Goal: Obtain resource: Download file/media

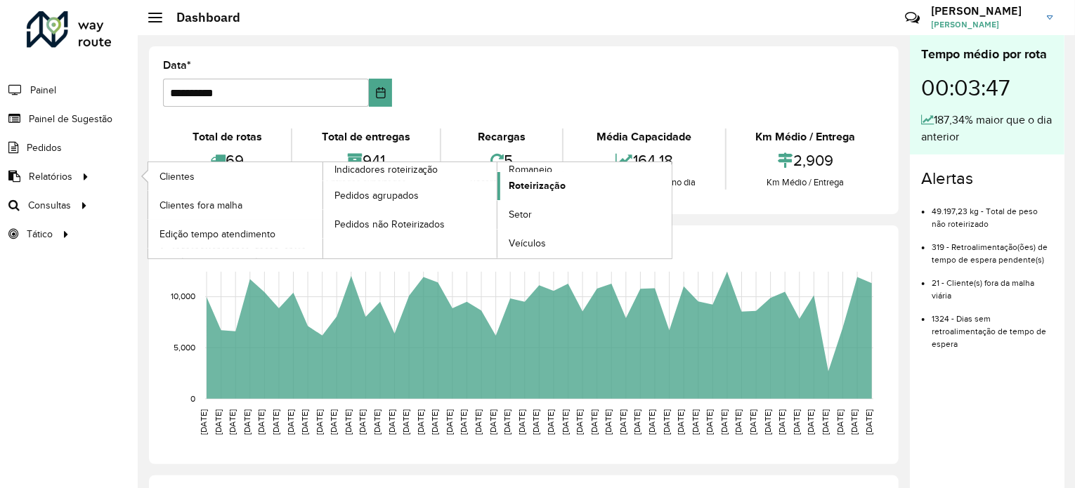
click at [547, 187] on span "Roteirização" at bounding box center [537, 185] width 57 height 15
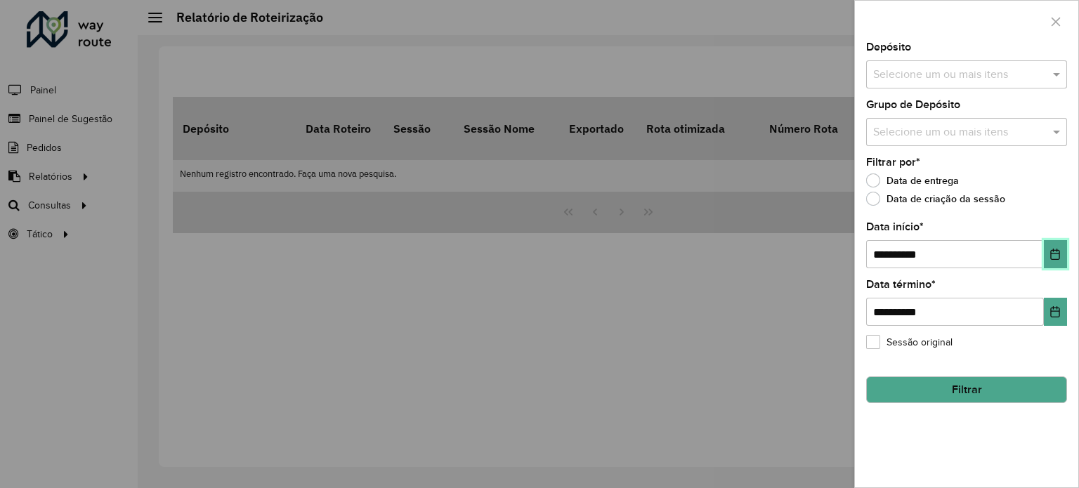
click at [1052, 254] on icon "Choose Date" at bounding box center [1054, 254] width 11 height 11
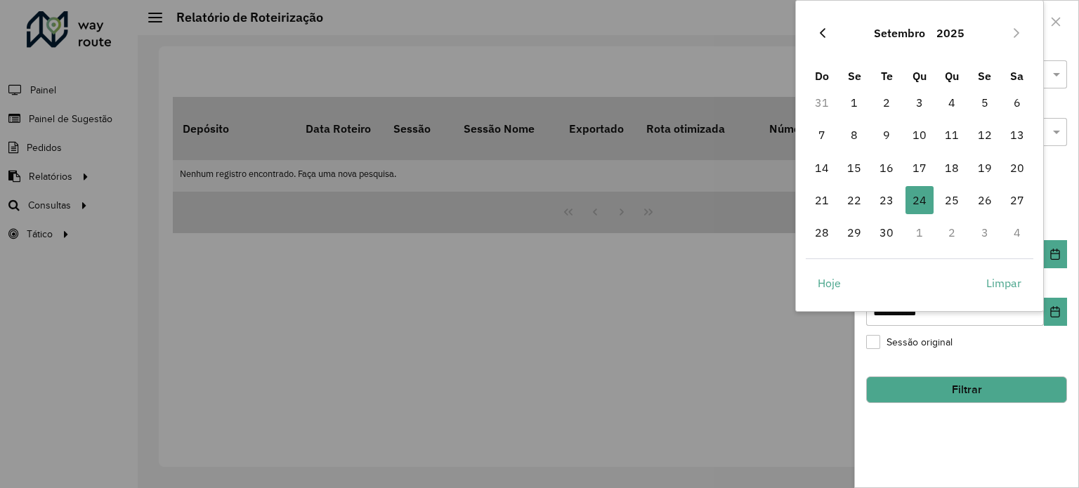
click at [828, 40] on button "Previous Month" at bounding box center [822, 33] width 22 height 22
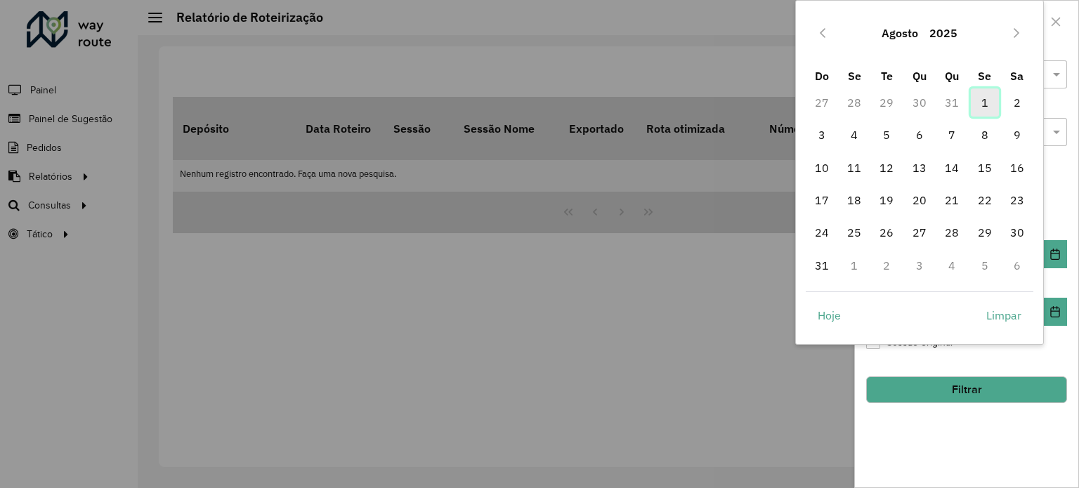
click at [985, 100] on span "1" at bounding box center [985, 103] width 28 height 28
type input "**********"
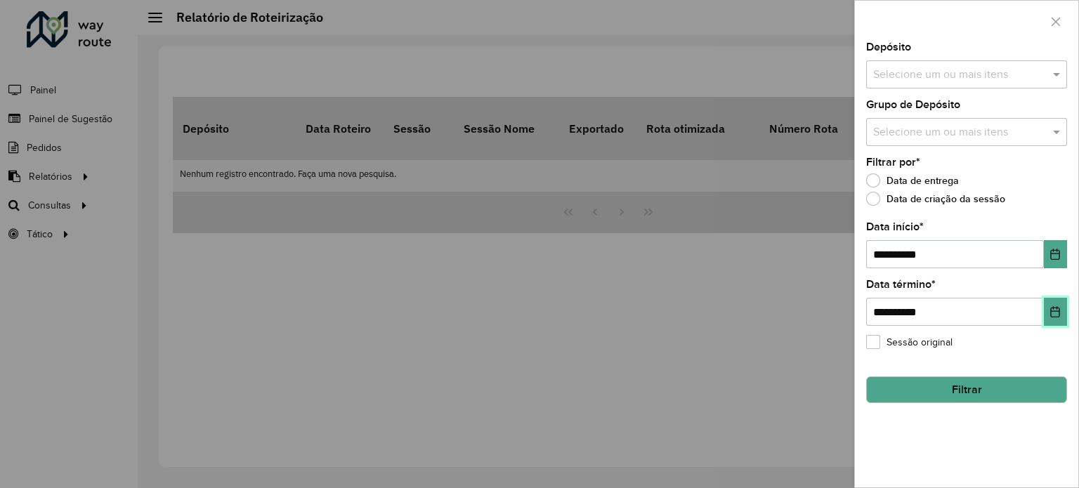
click at [1053, 314] on icon "Choose Date" at bounding box center [1054, 311] width 11 height 11
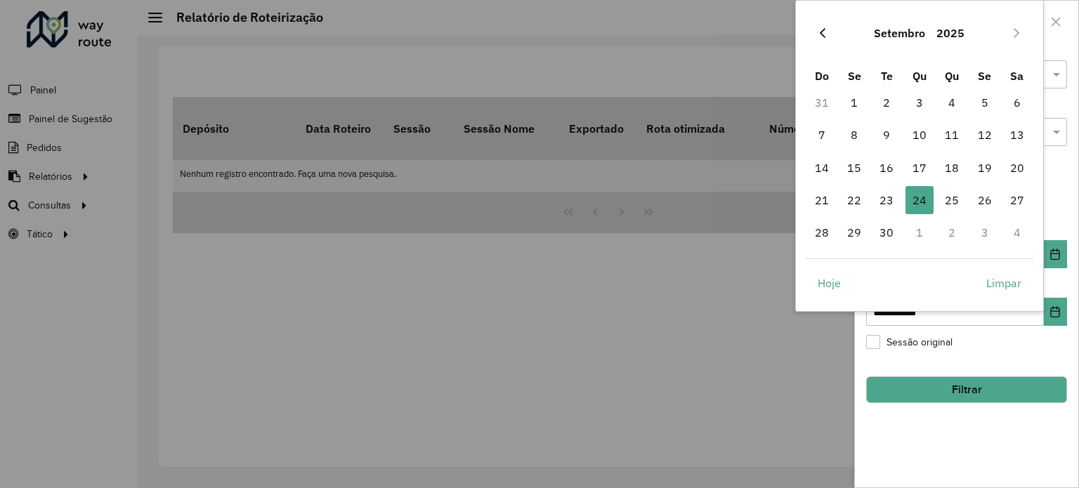
click at [825, 41] on button "Previous Month" at bounding box center [822, 33] width 22 height 22
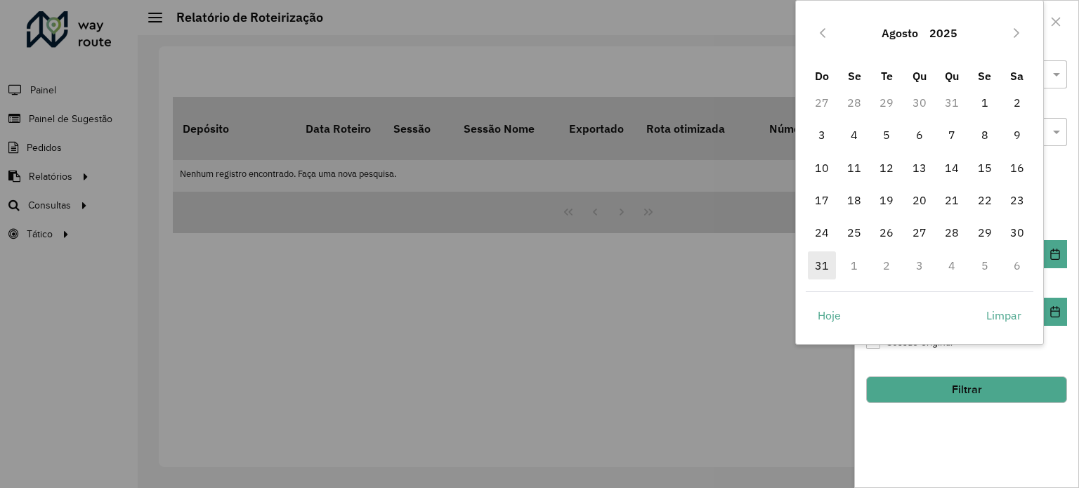
click at [823, 263] on span "31" at bounding box center [822, 265] width 28 height 28
type input "**********"
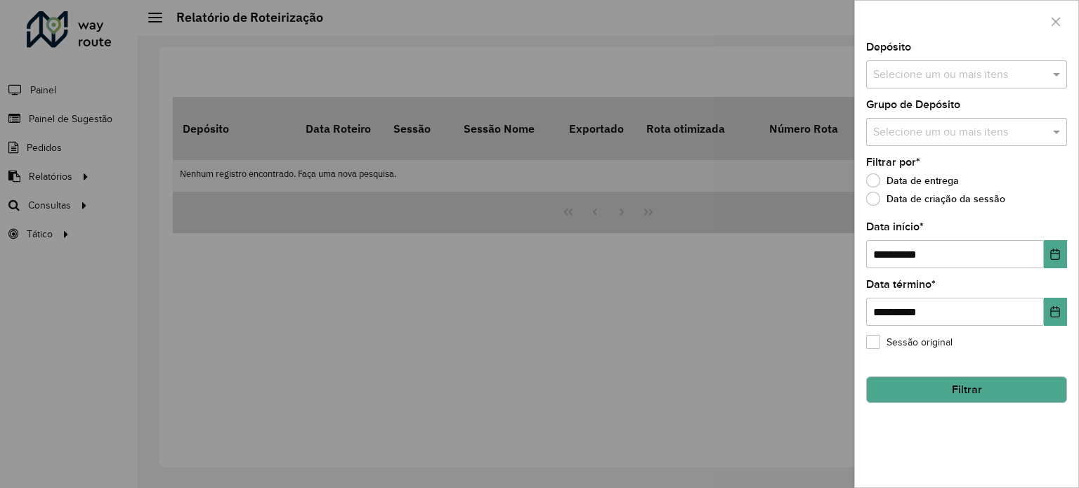
click at [1044, 85] on div "Selecione um ou mais itens" at bounding box center [966, 74] width 201 height 28
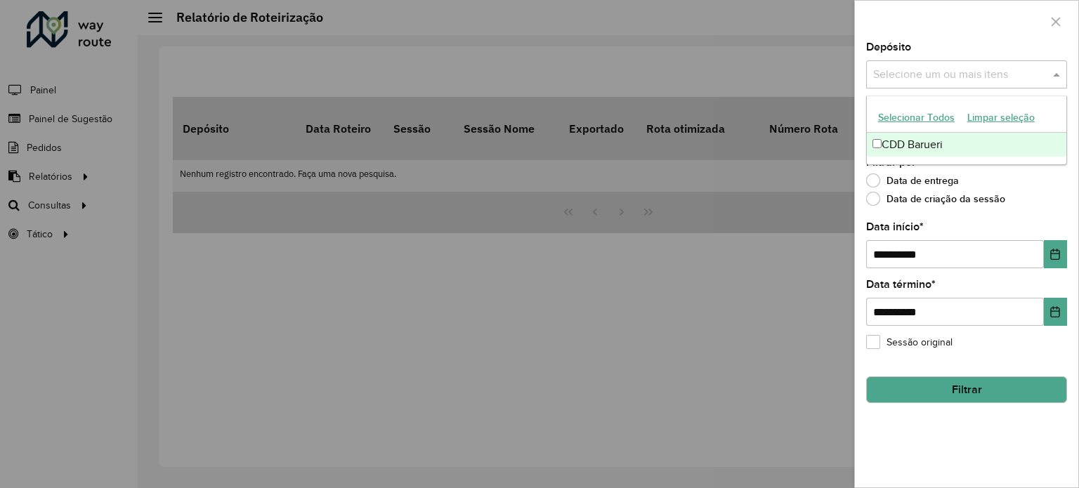
click at [871, 145] on div "CDD Barueri" at bounding box center [966, 145] width 199 height 24
click at [1045, 177] on div "Data de entrega" at bounding box center [966, 184] width 201 height 17
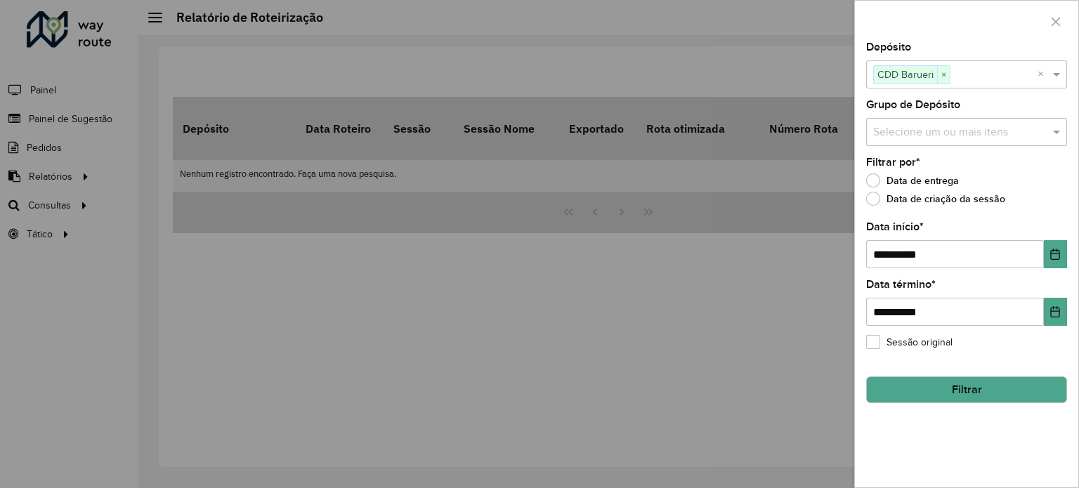
click at [1045, 135] on input "text" at bounding box center [960, 132] width 180 height 17
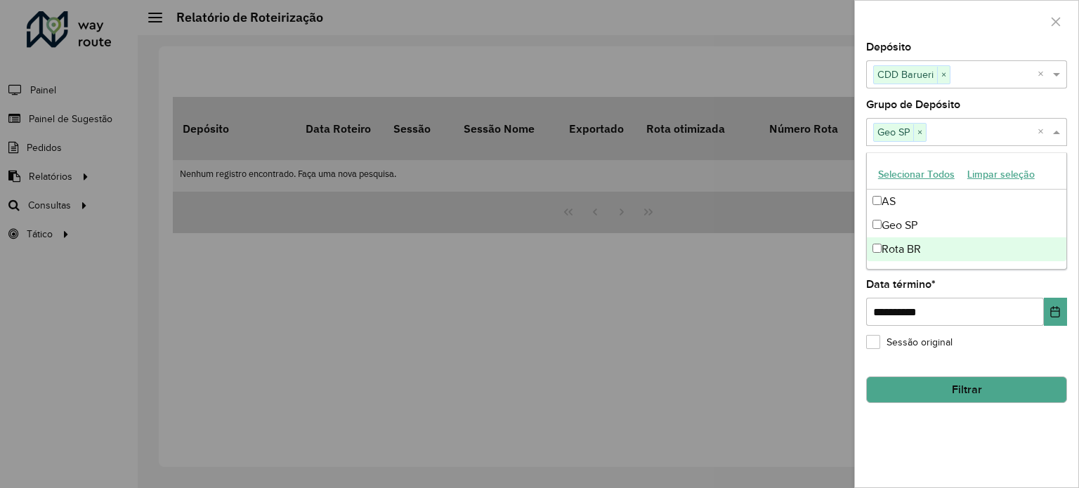
click at [976, 339] on div "Sessão original" at bounding box center [966, 345] width 201 height 17
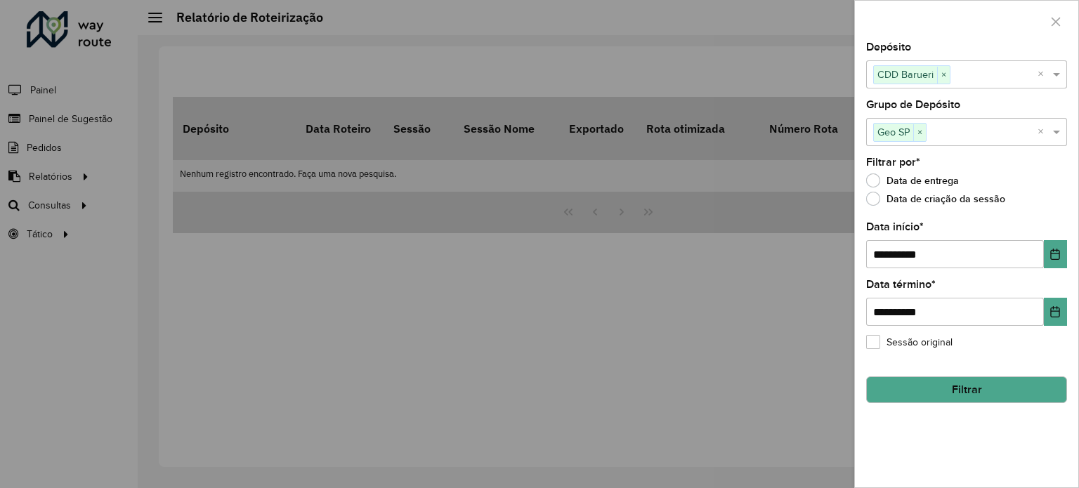
click at [963, 385] on button "Filtrar" at bounding box center [966, 389] width 201 height 27
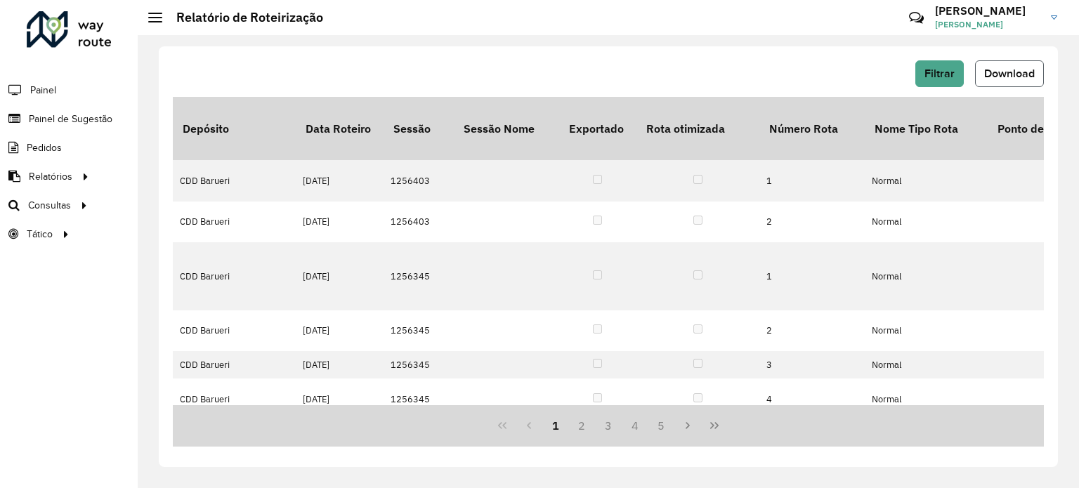
click at [995, 77] on span "Download" at bounding box center [1009, 73] width 51 height 12
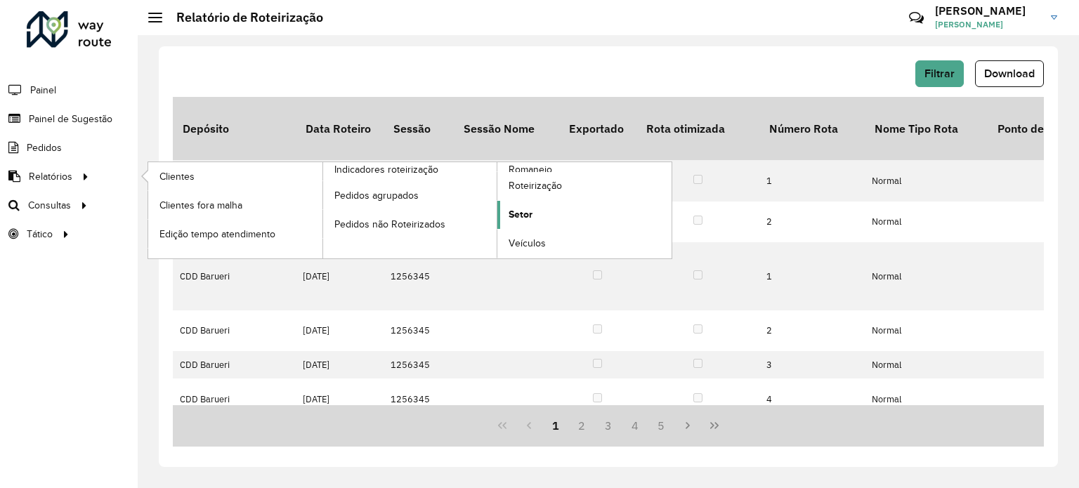
click at [518, 211] on span "Setor" at bounding box center [521, 214] width 24 height 15
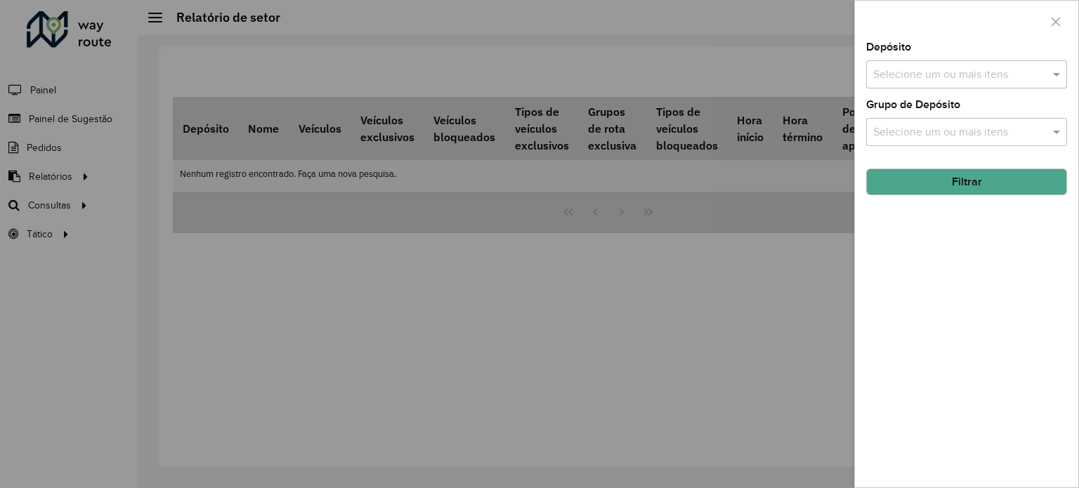
click at [967, 75] on input "text" at bounding box center [960, 75] width 180 height 17
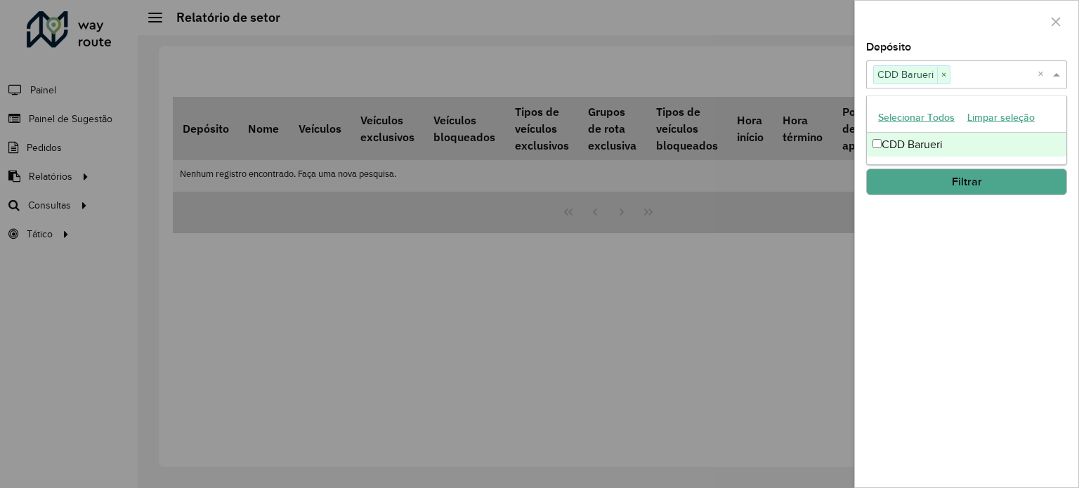
click at [860, 181] on div "Depósito Selecione um ou mais itens CDD Barueri × × Grupo de Depósito Selecione…" at bounding box center [966, 264] width 223 height 445
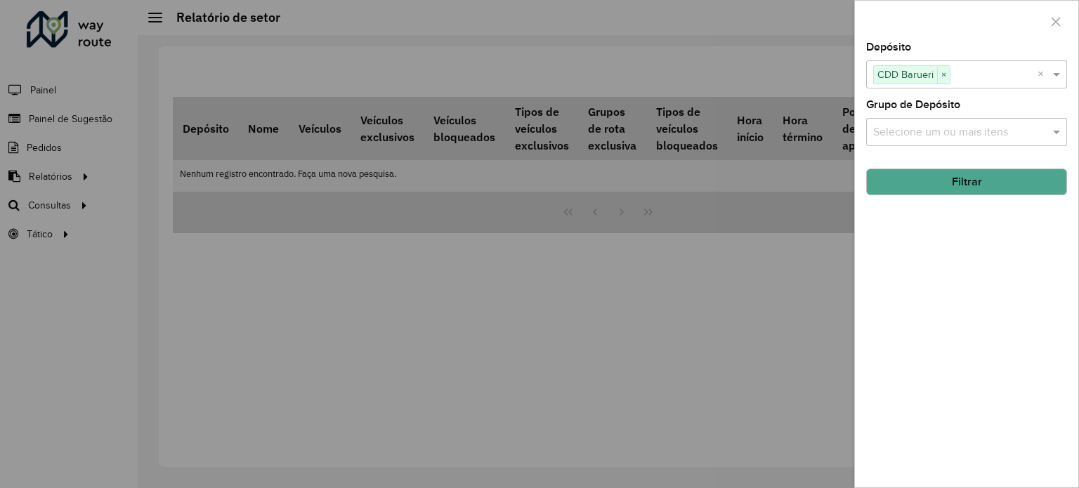
click at [915, 132] on input "text" at bounding box center [960, 132] width 180 height 17
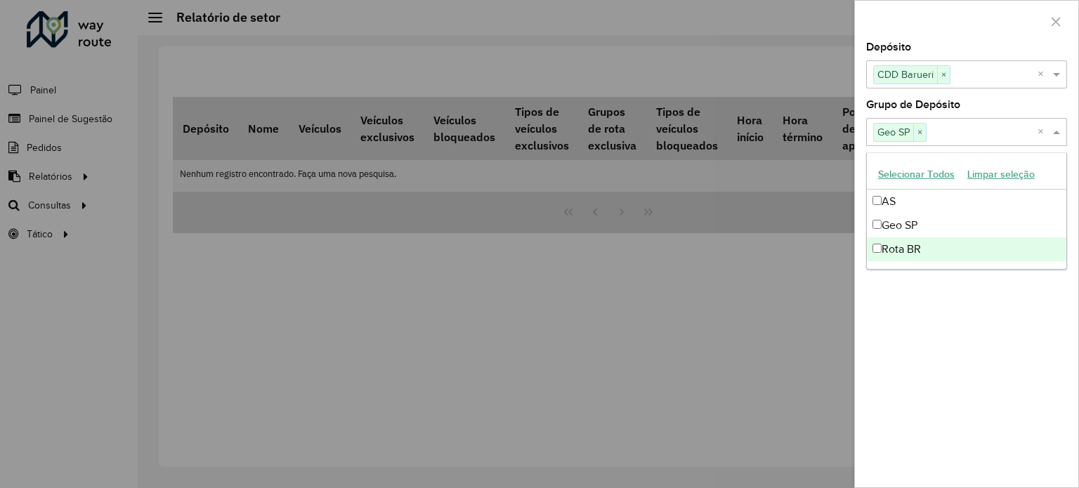
click at [882, 289] on div "Depósito Selecione um ou mais itens CDD Barueri × × Grupo de Depósito Selecione…" at bounding box center [966, 264] width 223 height 445
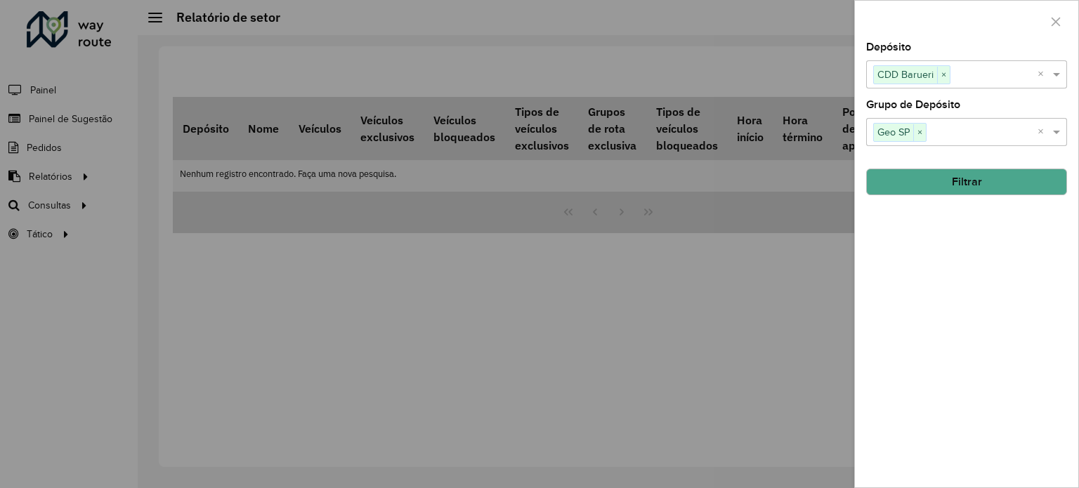
click at [932, 185] on button "Filtrar" at bounding box center [966, 182] width 201 height 27
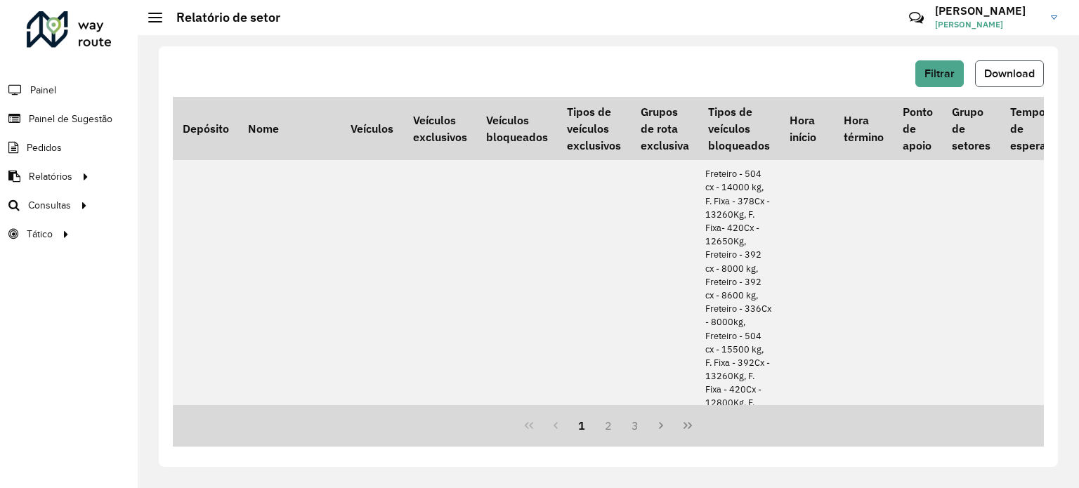
click at [1002, 83] on button "Download" at bounding box center [1009, 73] width 69 height 27
